Goal: Information Seeking & Learning: Learn about a topic

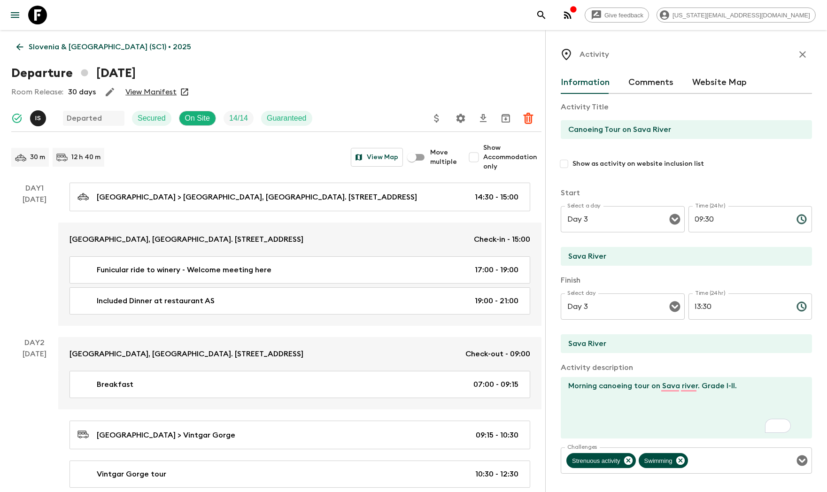
click at [15, 45] on icon at bounding box center [20, 47] width 10 height 10
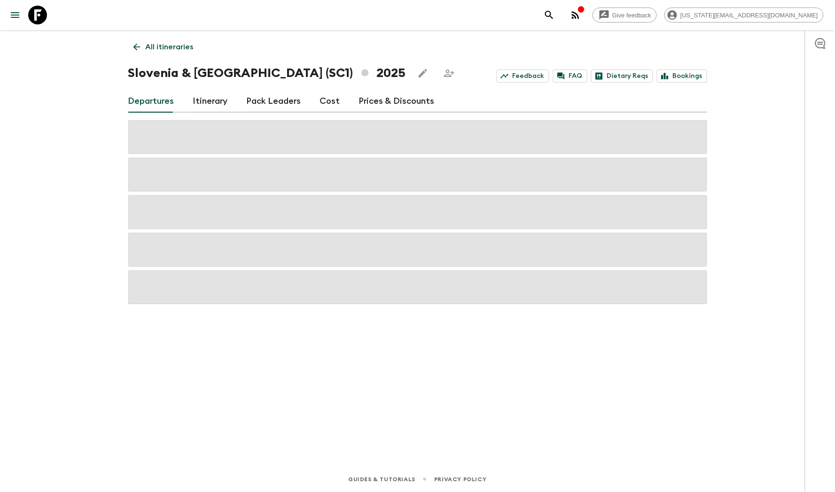
click at [167, 54] on link "All itineraries" at bounding box center [163, 47] width 70 height 19
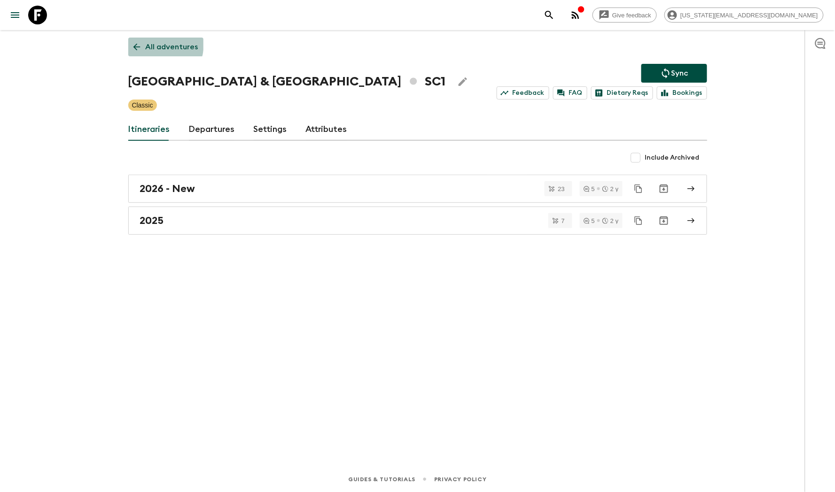
click at [151, 43] on p "All adventures" at bounding box center [172, 46] width 53 height 11
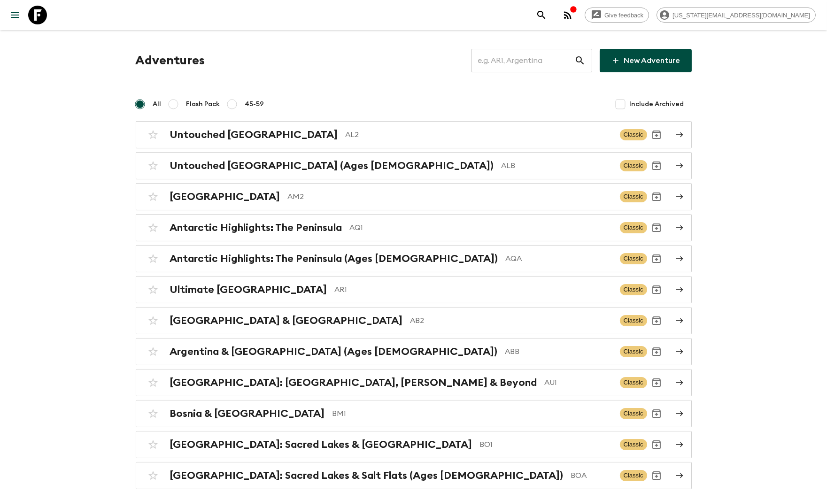
click at [513, 59] on input "text" at bounding box center [523, 60] width 103 height 26
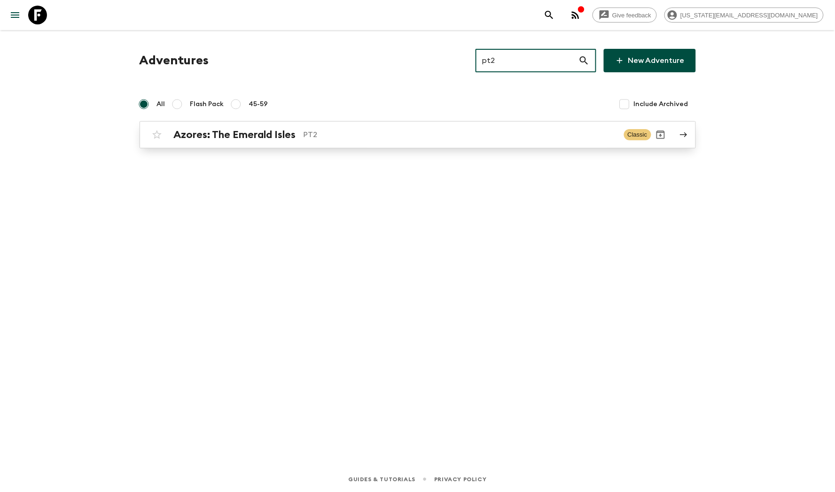
type input "pt2"
click at [331, 136] on p "PT2" at bounding box center [459, 134] width 313 height 11
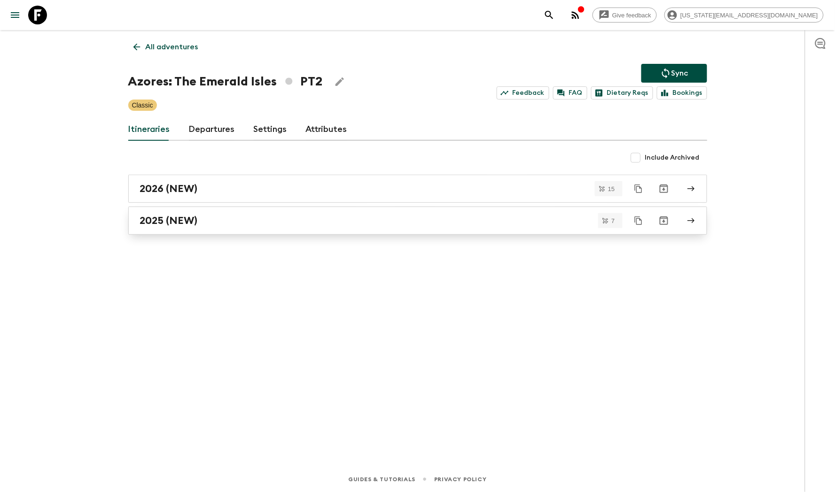
click at [293, 222] on div "2025 (NEW)" at bounding box center [408, 221] width 537 height 12
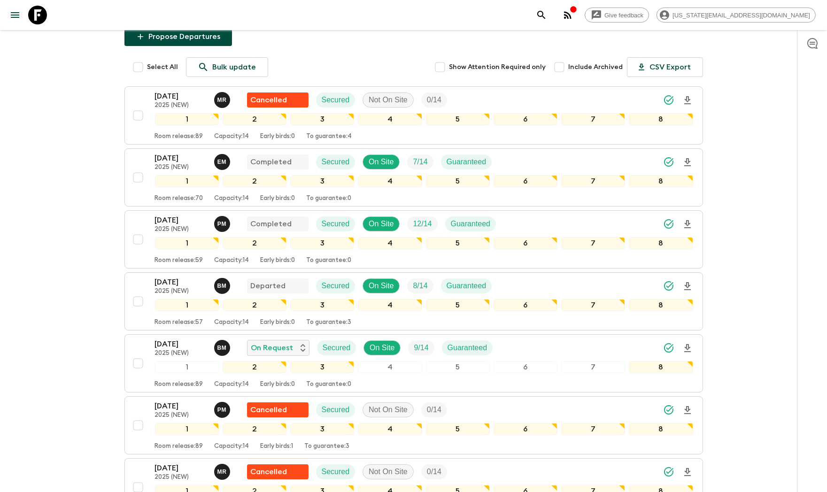
scroll to position [207, 0]
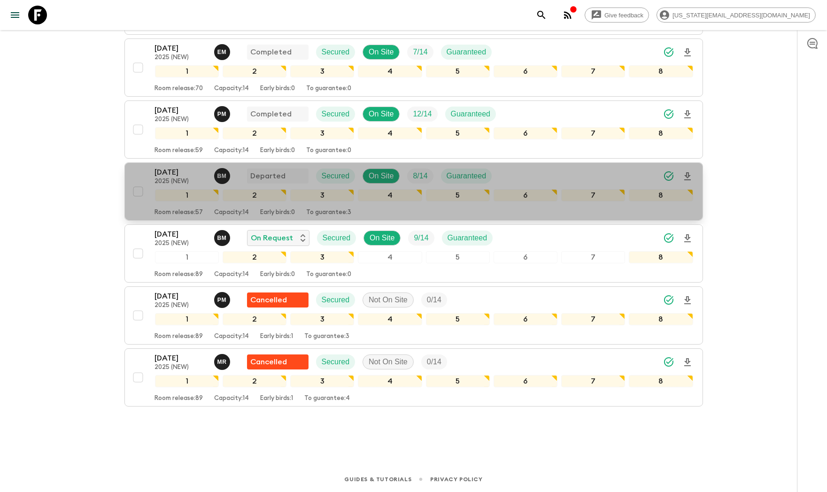
click at [165, 176] on p "[DATE]" at bounding box center [181, 172] width 52 height 11
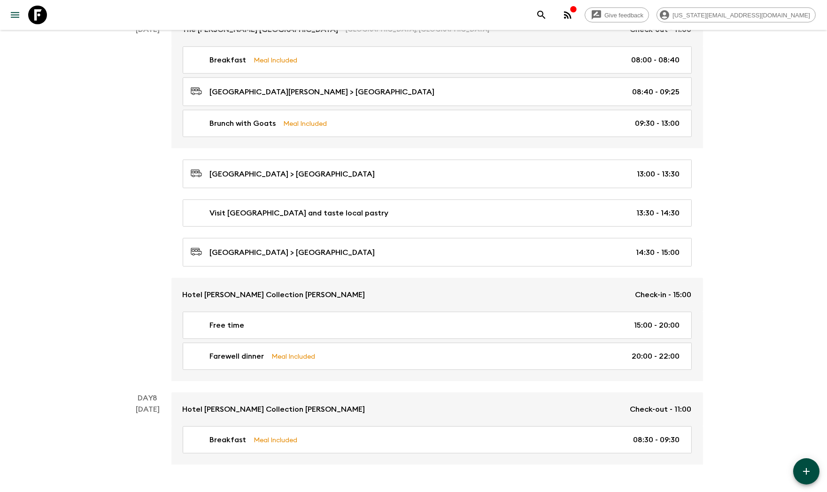
scroll to position [1715, 0]
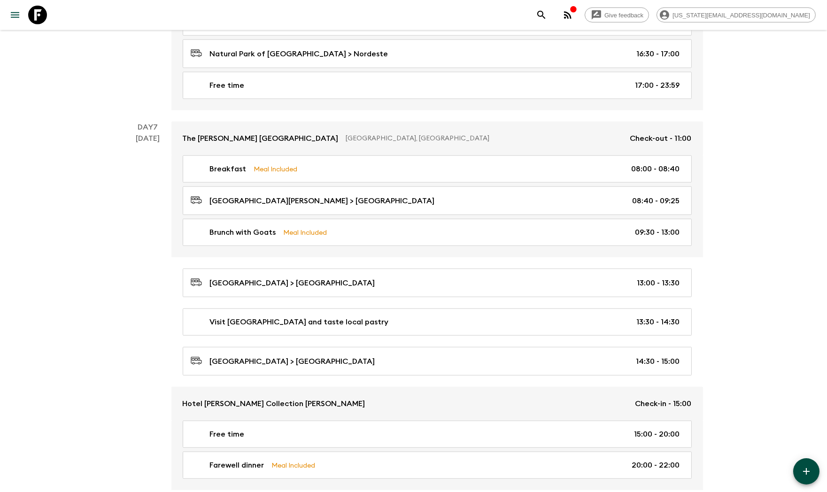
scroll to position [1518, 0]
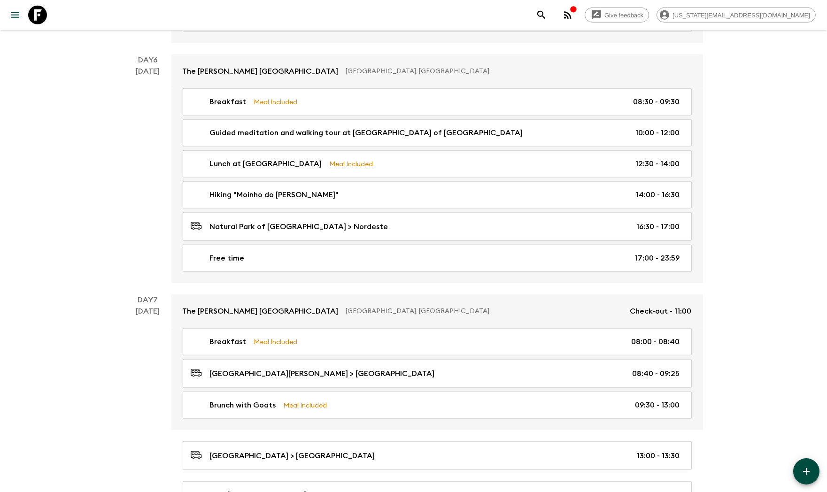
scroll to position [1526, 0]
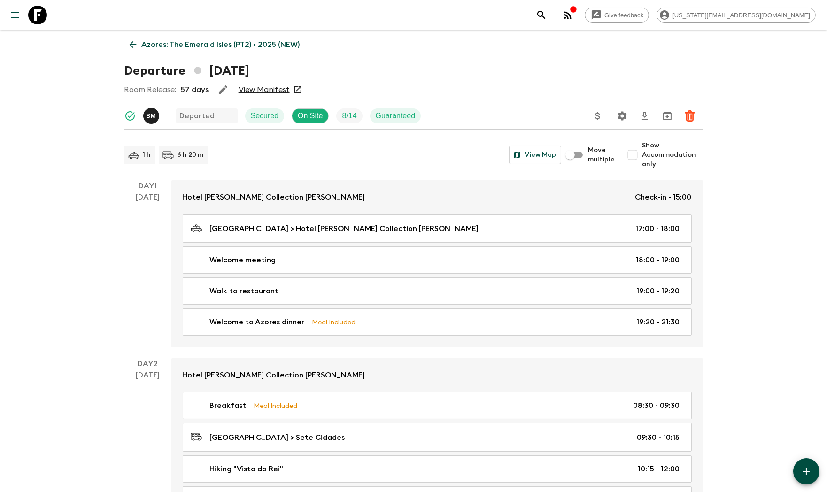
scroll to position [0, 0]
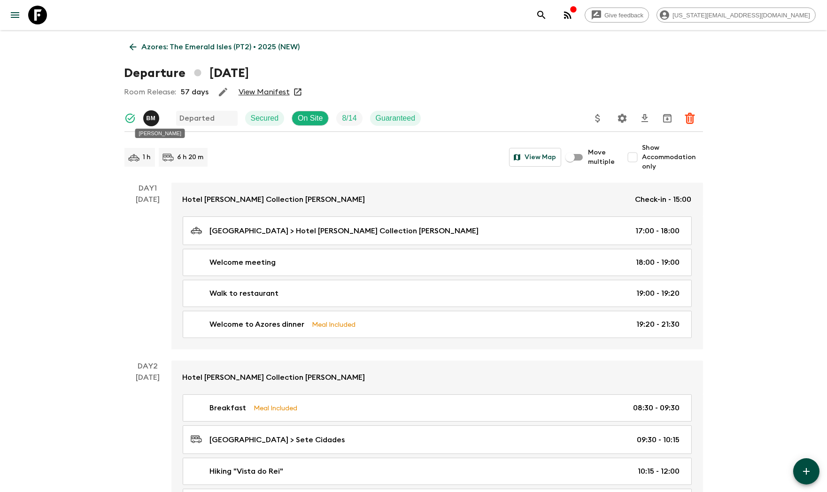
click at [163, 133] on div "[PERSON_NAME]" at bounding box center [160, 133] width 50 height 9
copy div "Melo"
drag, startPoint x: 84, startPoint y: 317, endPoint x: 204, endPoint y: 66, distance: 278.1
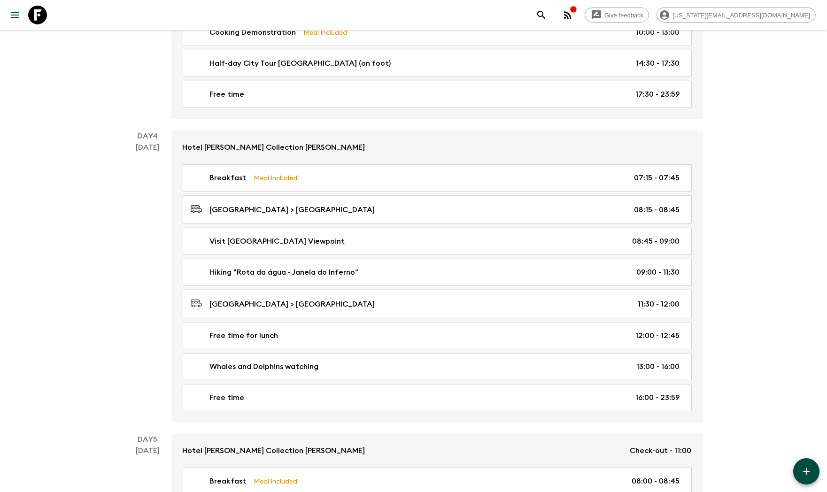
scroll to position [773, 0]
click at [121, 322] on div "Azores: The Emerald Isles (PT2) • 2025 (NEW) Departure [DATE] Room Release: 57 …" at bounding box center [413, 377] width 601 height 2241
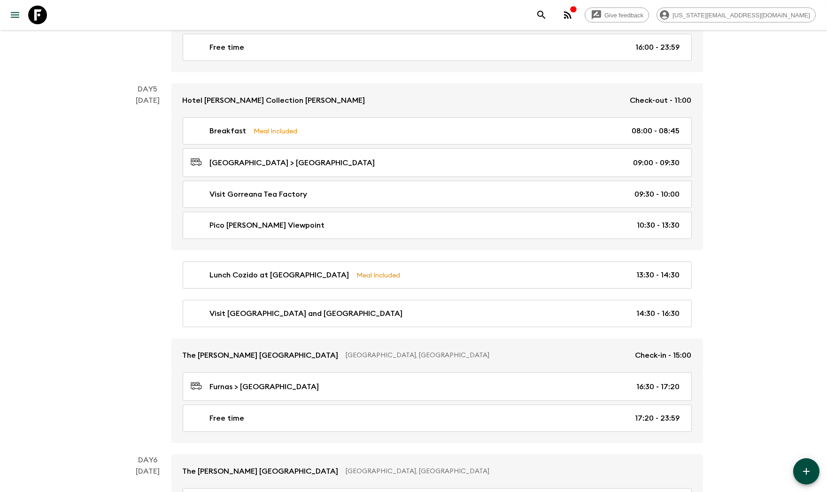
click at [98, 263] on div "Give feedback [US_STATE][EMAIL_ADDRESS][DOMAIN_NAME] Azores: The Emerald Isles …" at bounding box center [413, 37] width 827 height 2322
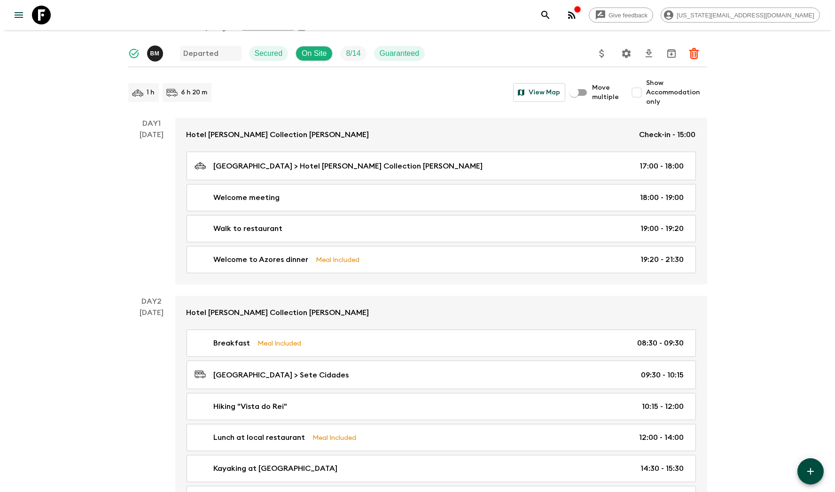
scroll to position [0, 0]
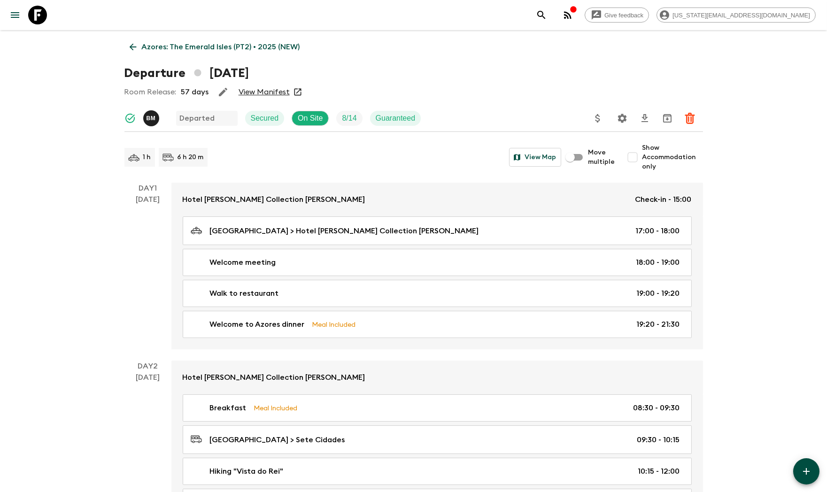
click at [138, 43] on link "Azores: The Emerald Isles (PT2) • 2025 (NEW)" at bounding box center [214, 47] width 181 height 19
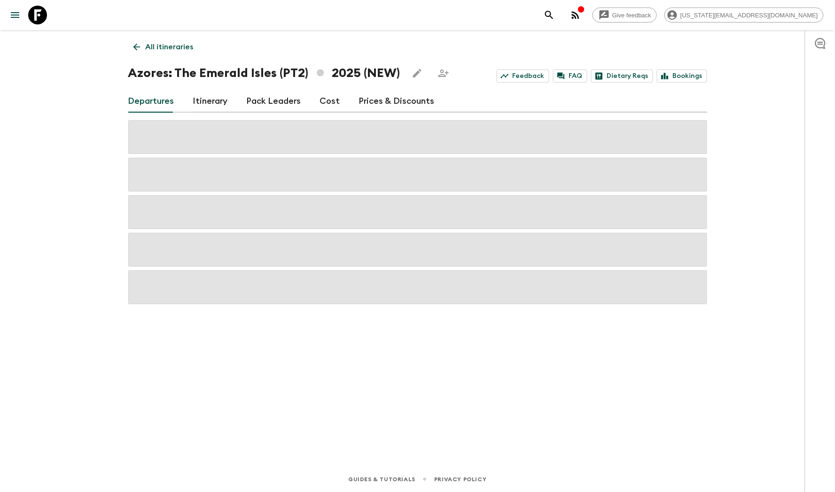
click at [271, 106] on link "Pack Leaders" at bounding box center [274, 101] width 54 height 23
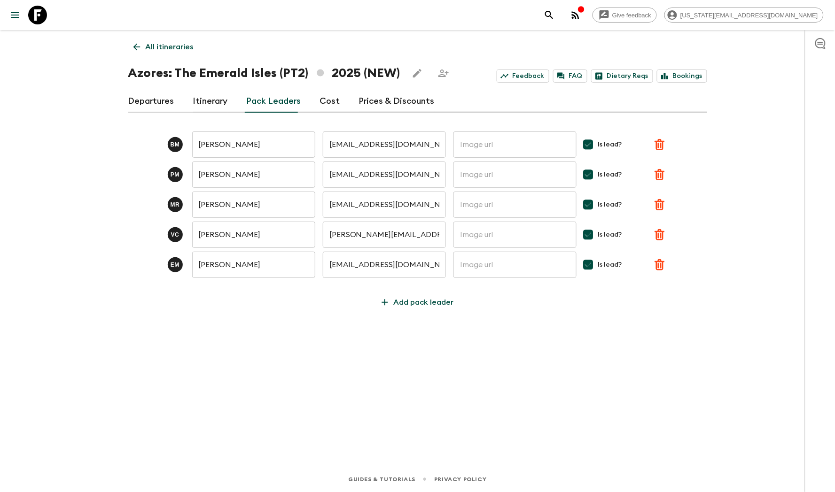
click at [40, 147] on div "Give feedback [US_STATE][EMAIL_ADDRESS][DOMAIN_NAME] All itineraries Azores: [G…" at bounding box center [417, 246] width 835 height 492
click at [66, 136] on div "Give feedback [US_STATE][EMAIL_ADDRESS][DOMAIN_NAME] All itineraries Azores: [G…" at bounding box center [417, 246] width 835 height 492
